Goal: Task Accomplishment & Management: Manage account settings

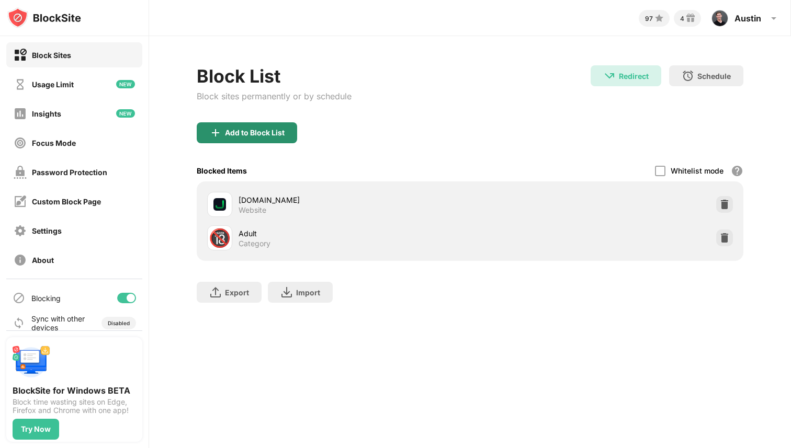
click at [260, 131] on div "Add to Block List" at bounding box center [255, 133] width 60 height 8
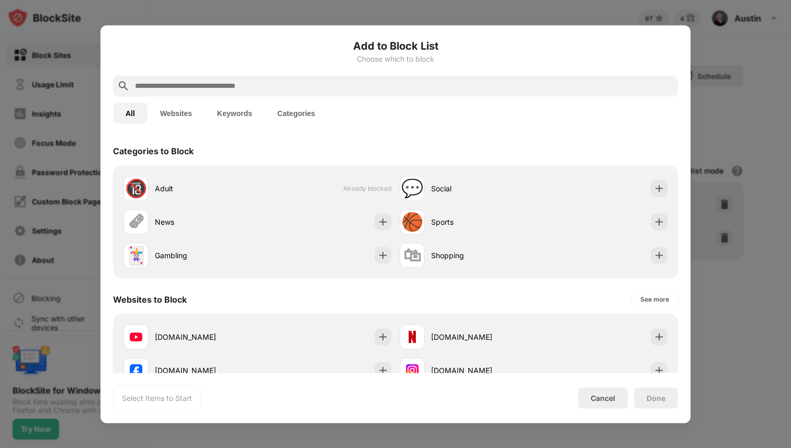
click at [280, 89] on input "text" at bounding box center [404, 85] width 540 height 13
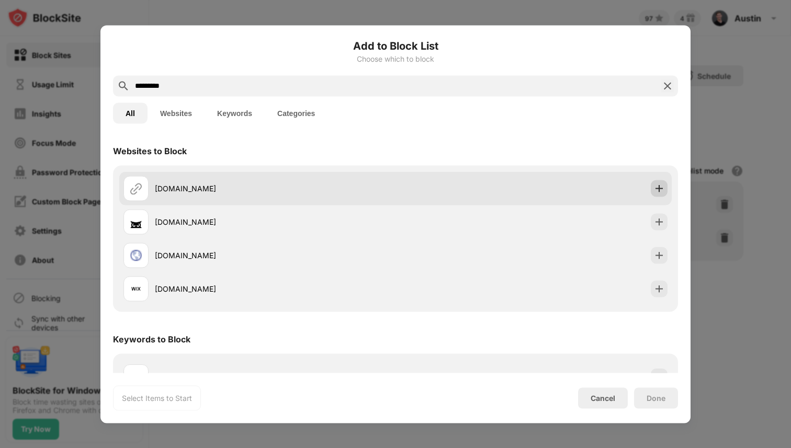
type input "*********"
click at [659, 183] on img at bounding box center [659, 188] width 10 height 10
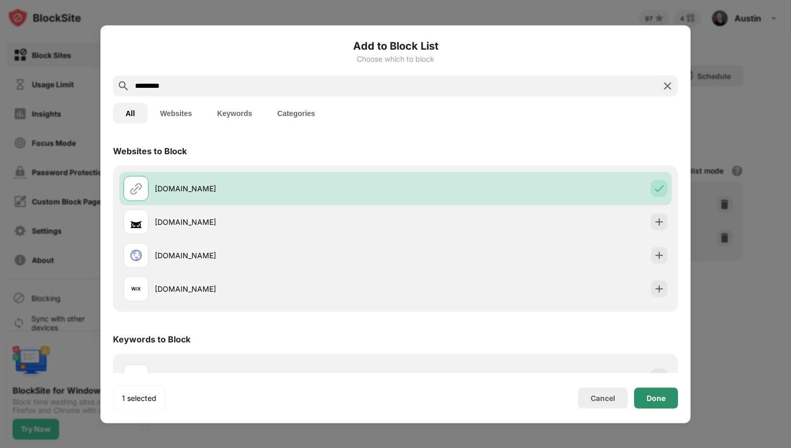
click at [649, 395] on div "Done" at bounding box center [655, 398] width 19 height 8
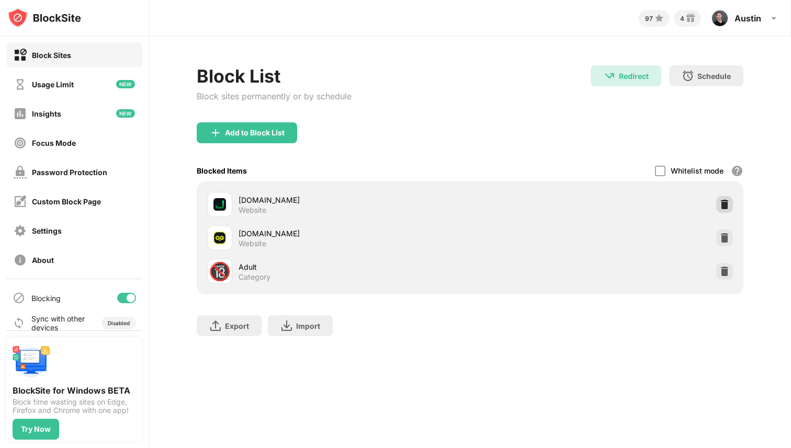
click at [725, 203] on img at bounding box center [724, 204] width 10 height 10
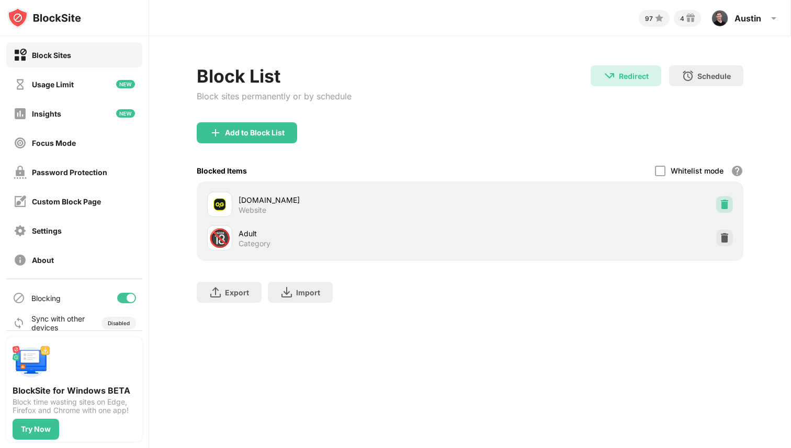
click at [726, 204] on img at bounding box center [724, 204] width 10 height 10
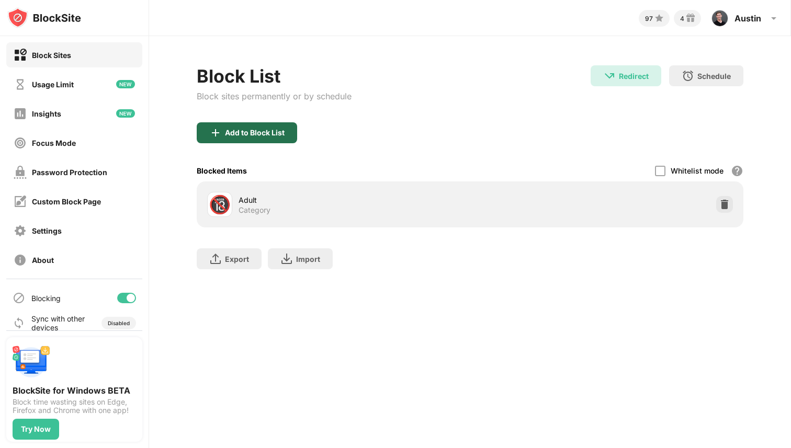
click at [235, 137] on div "Add to Block List" at bounding box center [247, 132] width 100 height 21
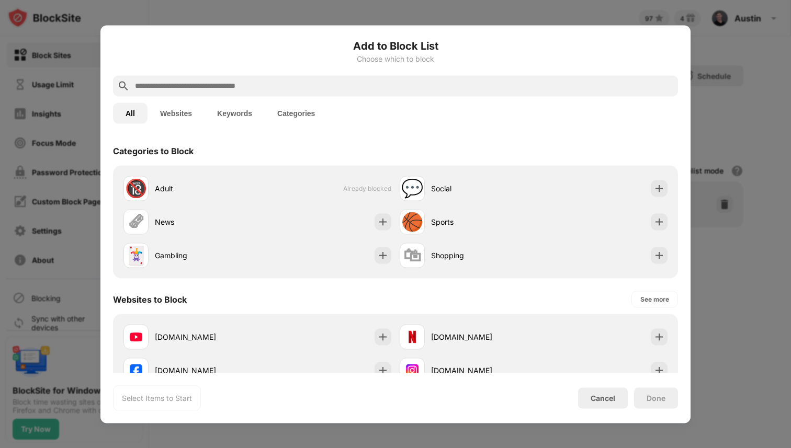
click at [239, 92] on div at bounding box center [395, 85] width 565 height 21
click at [239, 86] on input "text" at bounding box center [404, 85] width 540 height 13
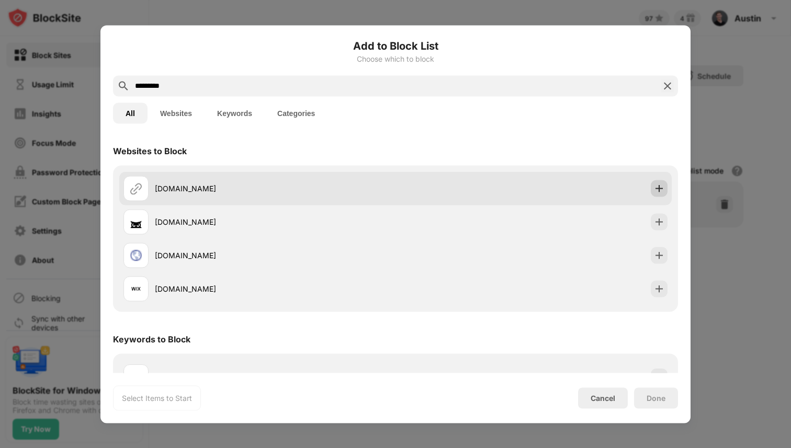
type input "*********"
click at [663, 191] on img at bounding box center [659, 188] width 10 height 10
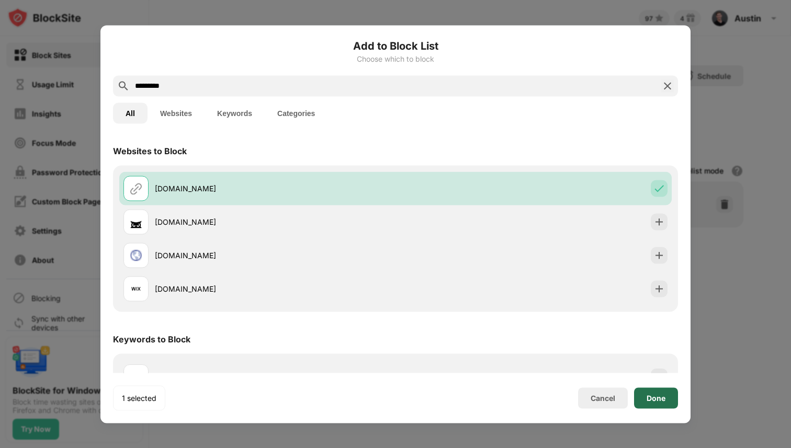
click at [647, 401] on div "Done" at bounding box center [655, 398] width 19 height 8
